Goal: Entertainment & Leisure: Consume media (video, audio)

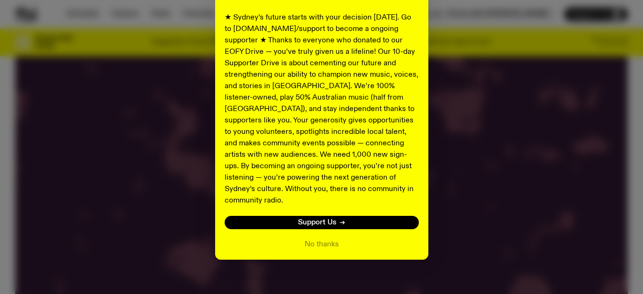
scroll to position [187, 0]
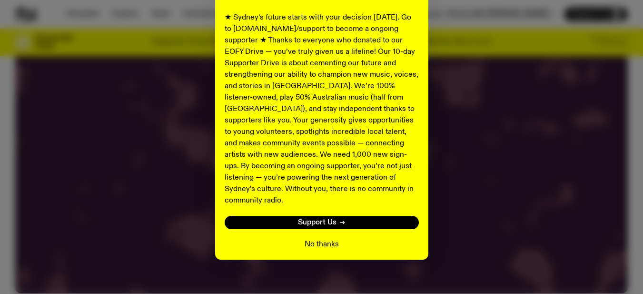
click at [330, 238] on button "No thanks" at bounding box center [322, 243] width 34 height 11
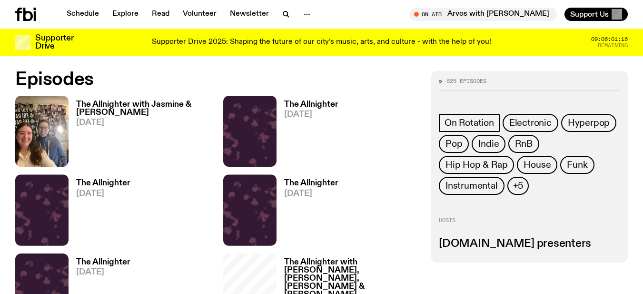
scroll to position [425, 0]
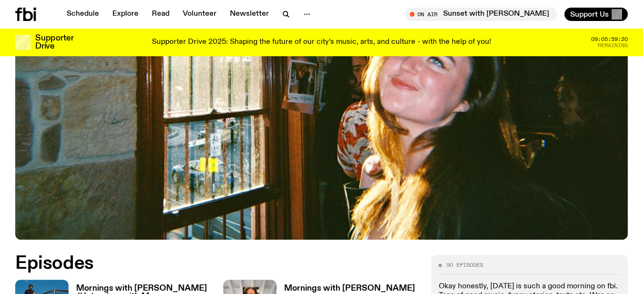
scroll to position [331, 0]
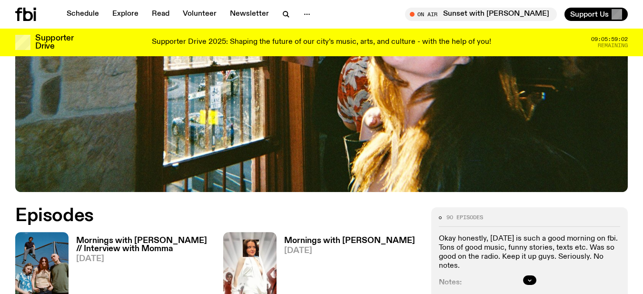
click at [158, 237] on h3 "Mornings with [PERSON_NAME] // Interview with Momma" at bounding box center [144, 245] width 136 height 16
